Goal: Task Accomplishment & Management: Use online tool/utility

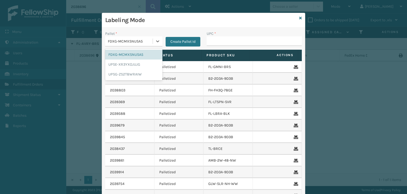
click at [140, 42] on div "FDXG-MCMXSNUSA5" at bounding box center [130, 41] width 45 height 6
drag, startPoint x: 134, startPoint y: 72, endPoint x: 210, endPoint y: 49, distance: 79.6
click at [135, 70] on div "UPSG-ZS2T8WRAIW" at bounding box center [133, 74] width 57 height 10
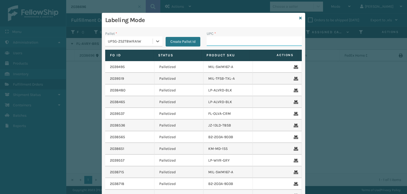
click at [220, 42] on input "UPC *" at bounding box center [254, 41] width 95 height 10
click at [219, 44] on input "UPC *" at bounding box center [254, 41] width 95 height 10
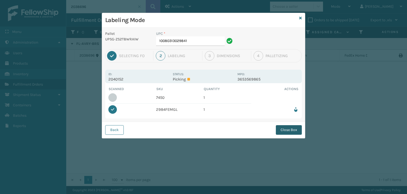
click at [289, 132] on button "Close Box" at bounding box center [289, 130] width 26 height 10
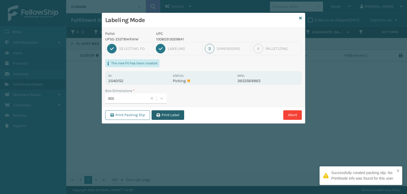
click at [166, 115] on button "Print Label" at bounding box center [168, 115] width 33 height 10
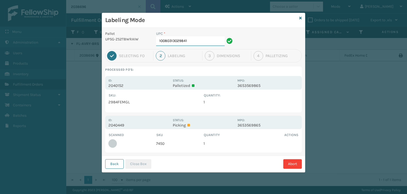
click at [179, 40] on input "10080313029841" at bounding box center [190, 41] width 69 height 10
type input "080313074509"
click at [144, 164] on button "Close Box" at bounding box center [138, 164] width 26 height 10
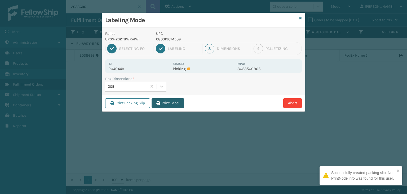
click at [178, 103] on button "Print Label" at bounding box center [168, 103] width 33 height 10
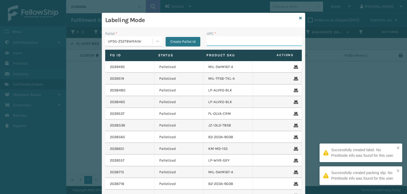
click at [228, 42] on input "UPC *" at bounding box center [254, 41] width 95 height 10
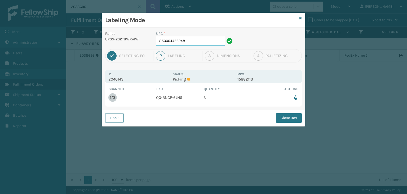
click at [181, 43] on input "850004456248" at bounding box center [190, 41] width 69 height 10
click at [287, 120] on button "Close Box" at bounding box center [289, 118] width 26 height 10
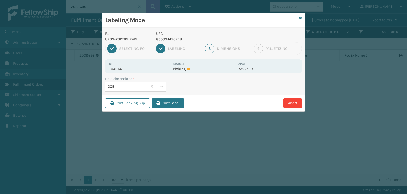
drag, startPoint x: 168, startPoint y: 102, endPoint x: 170, endPoint y: 99, distance: 3.3
click at [169, 102] on button "Print Label" at bounding box center [168, 103] width 33 height 10
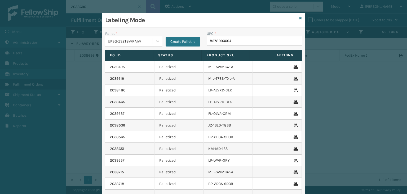
type input "85789900649"
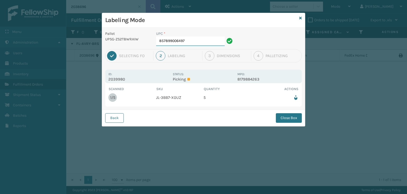
click at [191, 43] on input "857899006497" at bounding box center [190, 41] width 69 height 10
click at [281, 116] on button "Close Box" at bounding box center [289, 118] width 26 height 10
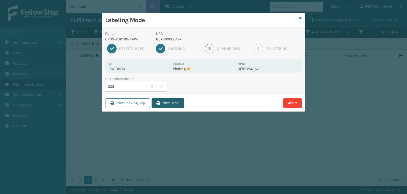
click at [173, 102] on button "Print Label" at bounding box center [168, 103] width 33 height 10
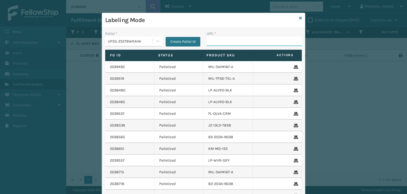
click at [229, 45] on input "UPC *" at bounding box center [254, 41] width 95 height 10
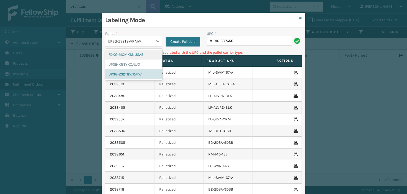
click at [137, 43] on div "UPSG-ZS2T8WRAIW" at bounding box center [130, 41] width 45 height 6
click at [120, 58] on div "FDXG-MCMXSNUSA5" at bounding box center [133, 55] width 57 height 10
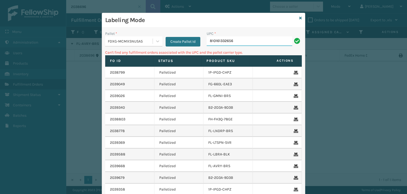
click at [238, 40] on input "810161332656" at bounding box center [250, 41] width 86 height 10
click at [111, 41] on div "FDXG-MCMXSNUSA5" at bounding box center [130, 41] width 45 height 6
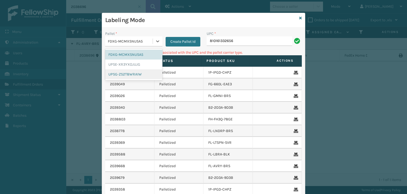
drag, startPoint x: 128, startPoint y: 73, endPoint x: 241, endPoint y: 44, distance: 116.9
click at [128, 73] on div "UPSG-ZS2T8WRAIW" at bounding box center [133, 74] width 57 height 10
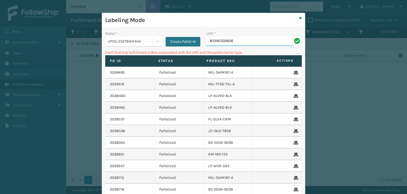
click at [244, 43] on input "810161332656" at bounding box center [250, 41] width 86 height 10
type input "LP-STMRC-SLV"
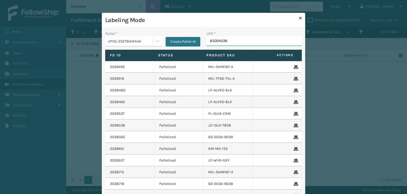
type input "850040381"
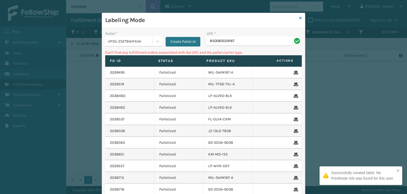
click at [300, 20] on icon at bounding box center [301, 18] width 3 height 4
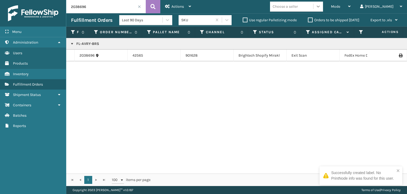
click at [321, 8] on icon at bounding box center [318, 6] width 5 height 5
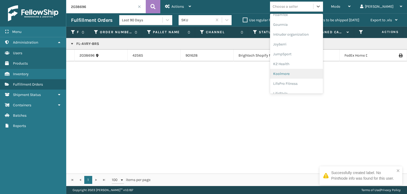
scroll to position [159, 0]
drag, startPoint x: 300, startPoint y: 59, endPoint x: 305, endPoint y: 72, distance: 13.8
click at [304, 74] on div "AM Trading Arosa Trading Atamin Bebe Bask Belvedere Group Bika Home Furniture B…" at bounding box center [296, 54] width 53 height 80
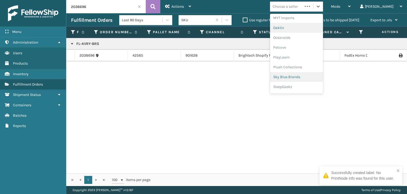
scroll to position [256, 0]
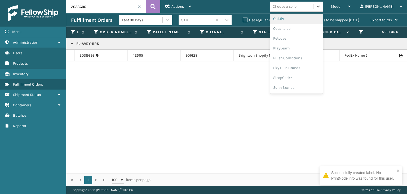
click at [300, 19] on div "Oaktiv" at bounding box center [296, 19] width 53 height 10
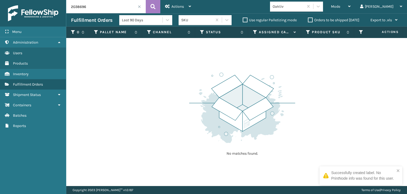
click at [140, 7] on span at bounding box center [139, 6] width 3 height 3
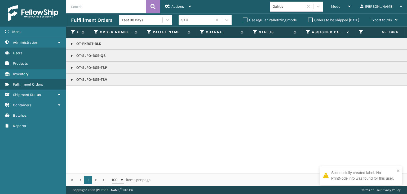
click at [72, 44] on link at bounding box center [72, 44] width 4 height 4
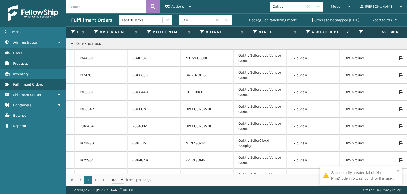
click at [84, 54] on td "1844991" at bounding box center [101, 58] width 53 height 17
click at [84, 57] on link "1844991" at bounding box center [87, 57] width 14 height 5
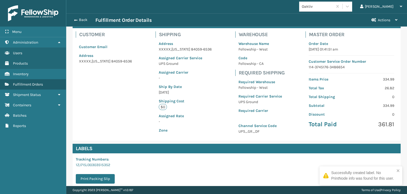
scroll to position [95, 0]
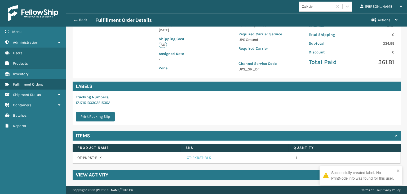
click at [197, 158] on link "OT-PKRST-BLK" at bounding box center [199, 157] width 24 height 5
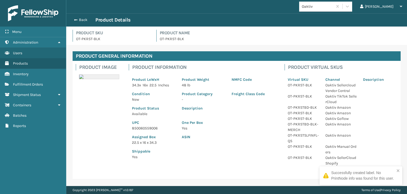
click at [144, 129] on p "850060559006" at bounding box center [154, 128] width 44 height 6
copy p "850060559006"
click at [78, 18] on button "Back" at bounding box center [83, 20] width 24 height 5
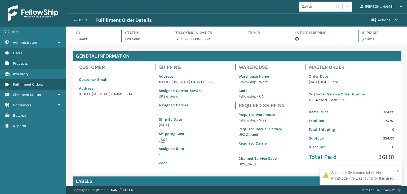
scroll to position [13, 341]
click at [78, 18] on button "Back" at bounding box center [83, 20] width 24 height 5
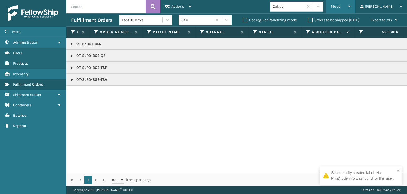
click at [351, 5] on div "Mode" at bounding box center [341, 6] width 20 height 13
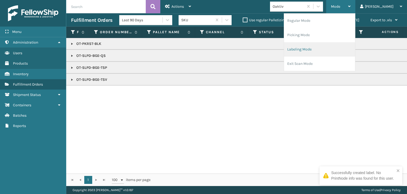
click at [343, 50] on li "Labeling Mode" at bounding box center [319, 49] width 71 height 14
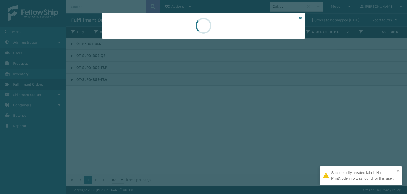
click at [125, 38] on div at bounding box center [204, 26] width 204 height 26
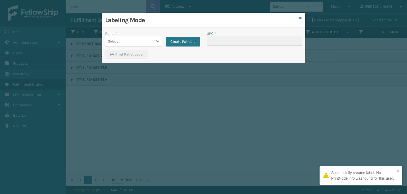
click at [126, 40] on div "Select..." at bounding box center [128, 41] width 47 height 9
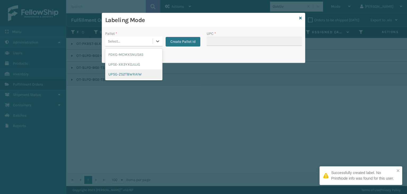
click at [124, 74] on div "UPSG-ZS2T8WRAIW" at bounding box center [133, 74] width 57 height 10
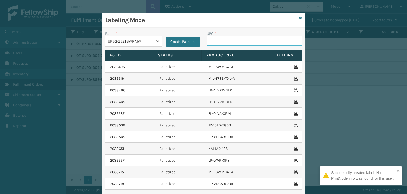
drag, startPoint x: 221, startPoint y: 45, endPoint x: 225, endPoint y: 44, distance: 3.9
click at [221, 45] on input "UPC *" at bounding box center [254, 41] width 95 height 10
paste input "850060559006"
type input "850060559006"
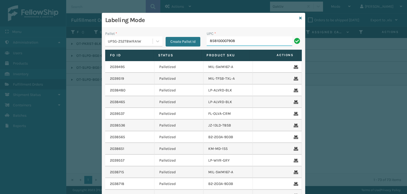
type input "858100007908"
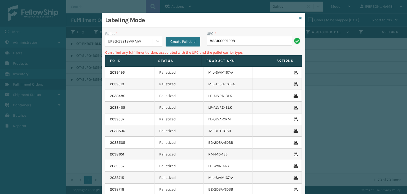
click at [132, 45] on div "UPSG-ZS2T8WRAIW" at bounding box center [128, 41] width 47 height 9
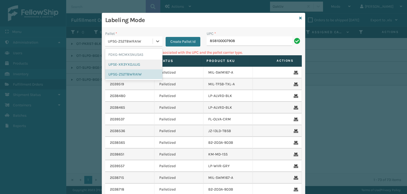
click at [127, 62] on div "UPSE-XR3YXOJUJG" at bounding box center [133, 64] width 57 height 10
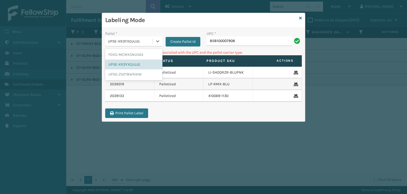
click at [128, 38] on div "UPSE-XR3YXOJUJG" at bounding box center [128, 41] width 47 height 9
click at [128, 55] on div "FDXG-MCMXSNUSA5" at bounding box center [133, 55] width 57 height 10
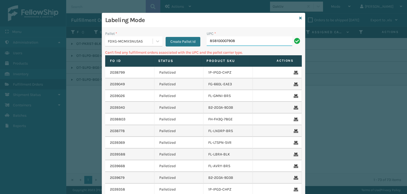
click at [242, 41] on input "858100007908" at bounding box center [250, 41] width 86 height 10
click at [132, 40] on div "FDXG-MCMXSNUSA5" at bounding box center [130, 41] width 45 height 6
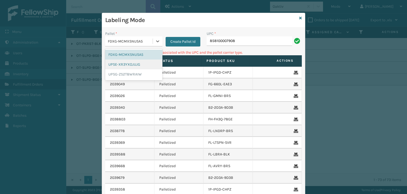
click at [119, 64] on div "UPSE-XR3YXOJUJG" at bounding box center [133, 64] width 57 height 10
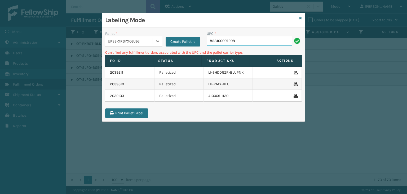
click at [261, 41] on input "858100007908" at bounding box center [250, 41] width 86 height 10
click at [299, 17] on div "Labeling Mode" at bounding box center [203, 20] width 203 height 15
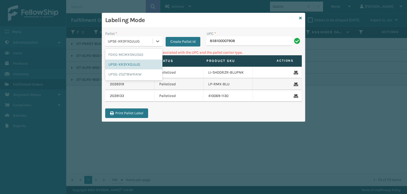
click at [144, 42] on div "UPSE-XR3YXOJUJG" at bounding box center [130, 41] width 45 height 6
click at [126, 75] on div "UPSG-ZS2T8WRAIW" at bounding box center [133, 74] width 57 height 10
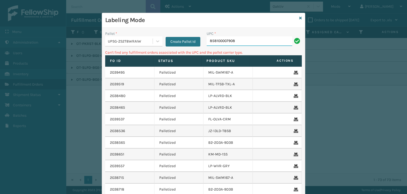
click at [237, 45] on input "858100007908" at bounding box center [250, 41] width 86 height 10
click at [238, 45] on input "858100007908" at bounding box center [250, 41] width 86 height 10
click at [239, 45] on input "858100007908" at bounding box center [250, 41] width 86 height 10
click at [226, 41] on input "858100007908" at bounding box center [250, 41] width 86 height 10
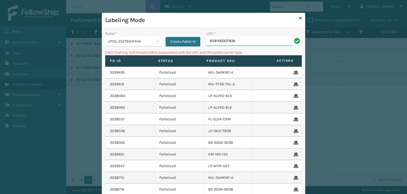
click at [226, 41] on input "858100007908" at bounding box center [250, 41] width 86 height 10
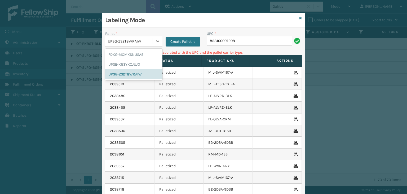
click at [127, 44] on div "UPSG-ZS2T8WRAIW" at bounding box center [130, 41] width 45 height 6
click at [125, 54] on div "FDXG-MCMXSNUSA5" at bounding box center [133, 55] width 57 height 10
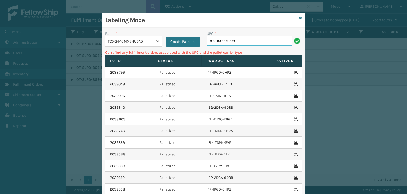
click at [241, 43] on input "858100007908" at bounding box center [250, 41] width 86 height 10
click at [241, 42] on input "858100007908" at bounding box center [250, 41] width 86 height 10
click at [236, 42] on input "DPSECO250515013" at bounding box center [250, 41] width 86 height 10
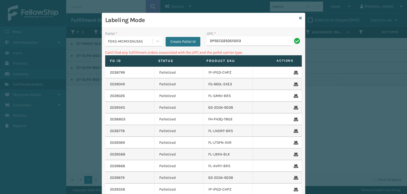
click at [236, 42] on input "DPSECO250515013" at bounding box center [250, 41] width 86 height 10
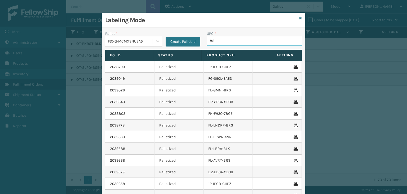
type input "850"
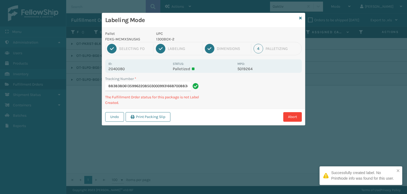
type input "8838380613599622085030009931668700883838061359"
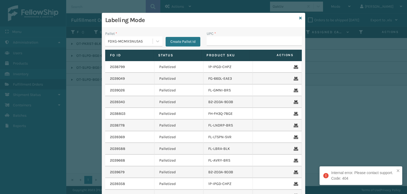
click at [116, 42] on div "FDXG-MCMXSNUSA5" at bounding box center [130, 41] width 45 height 6
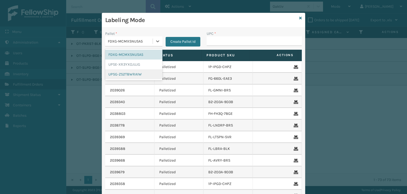
click at [124, 75] on div "UPSG-ZS2T8WRAIW" at bounding box center [133, 74] width 57 height 10
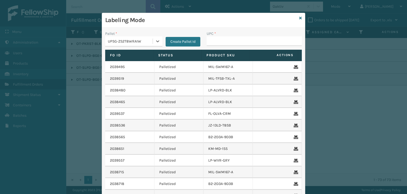
type input "850064526103"
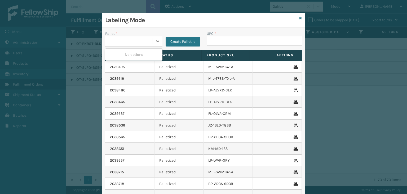
click at [118, 37] on div "850064526103" at bounding box center [128, 41] width 47 height 9
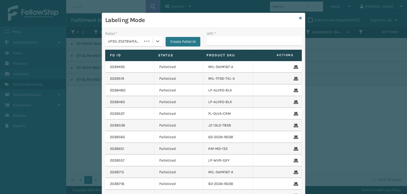
click at [118, 37] on div "UPSG-ZS2T8WRAIW" at bounding box center [123, 41] width 37 height 9
click at [235, 44] on input "UPC *" at bounding box center [254, 41] width 95 height 10
click at [135, 44] on div "UPSG-ZS2T8WRAIW" at bounding box center [128, 41] width 47 height 9
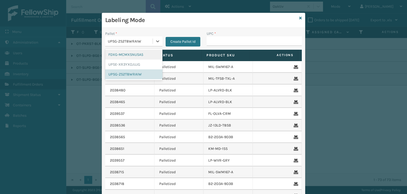
drag, startPoint x: 128, startPoint y: 56, endPoint x: 280, endPoint y: 37, distance: 152.7
click at [129, 56] on div "FDXG-MCMXSNUSA5" at bounding box center [133, 55] width 57 height 10
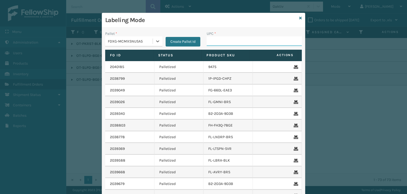
click at [272, 42] on input "UPC *" at bounding box center [254, 41] width 95 height 10
